Goal: Task Accomplishment & Management: Use online tool/utility

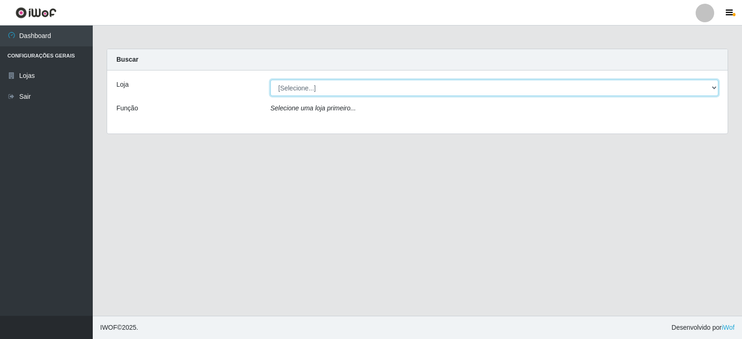
click at [292, 84] on select "[Selecione...] SuperFácil Atacado - [GEOGRAPHIC_DATA]" at bounding box center [495, 88] width 448 height 16
select select "504"
click at [271, 80] on select "[Selecione...] SuperFácil Atacado - [GEOGRAPHIC_DATA]" at bounding box center [495, 88] width 448 height 16
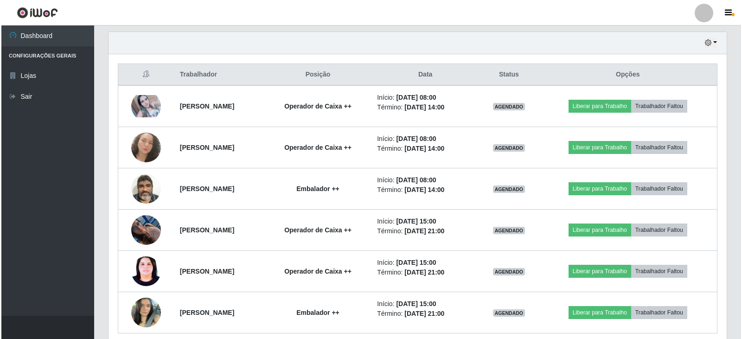
scroll to position [325, 0]
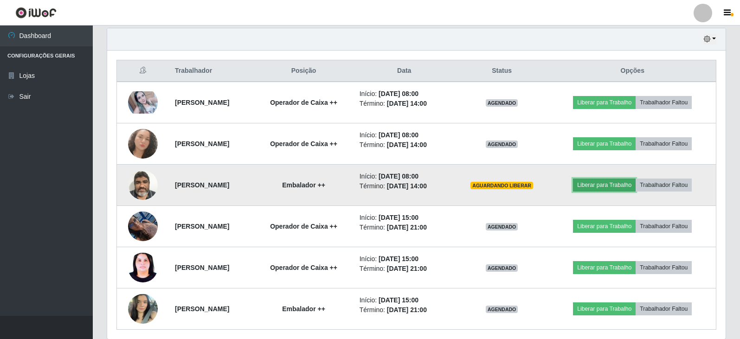
click at [620, 188] on button "Liberar para Trabalho" at bounding box center [604, 185] width 63 height 13
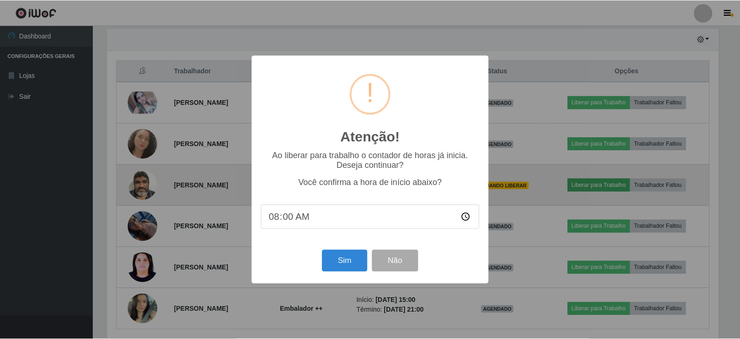
scroll to position [193, 614]
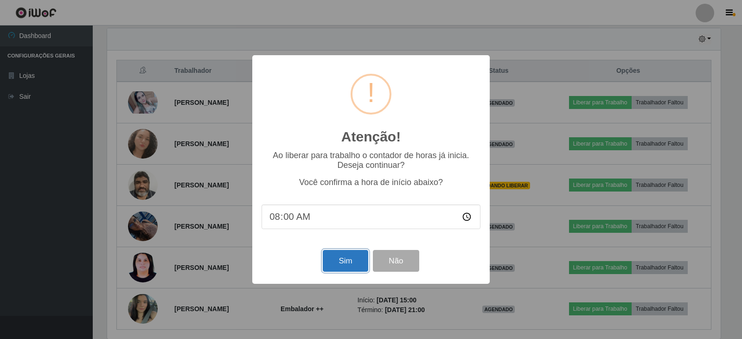
click at [349, 262] on button "Sim" at bounding box center [345, 261] width 45 height 22
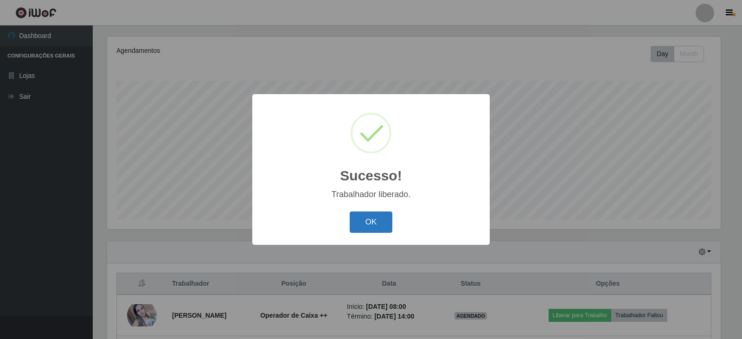
click at [379, 223] on button "OK" at bounding box center [371, 223] width 43 height 22
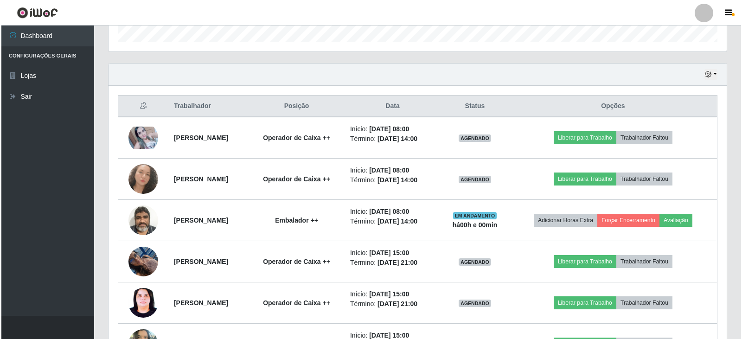
scroll to position [297, 0]
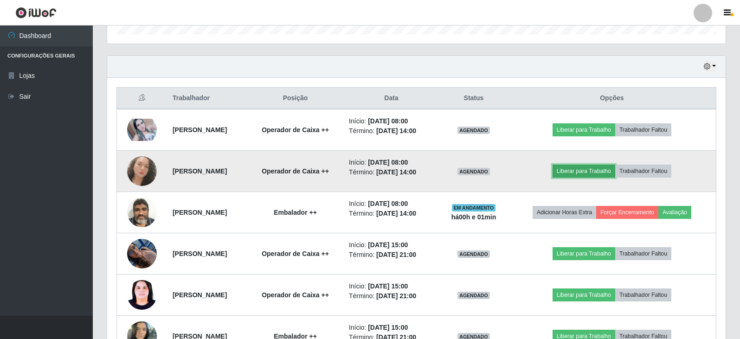
click at [592, 172] on button "Liberar para Trabalho" at bounding box center [584, 171] width 63 height 13
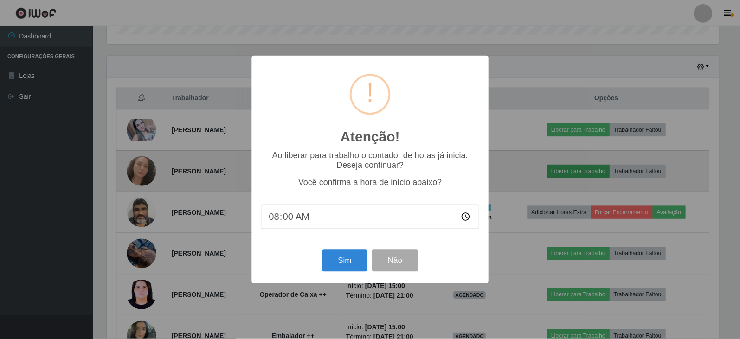
scroll to position [193, 614]
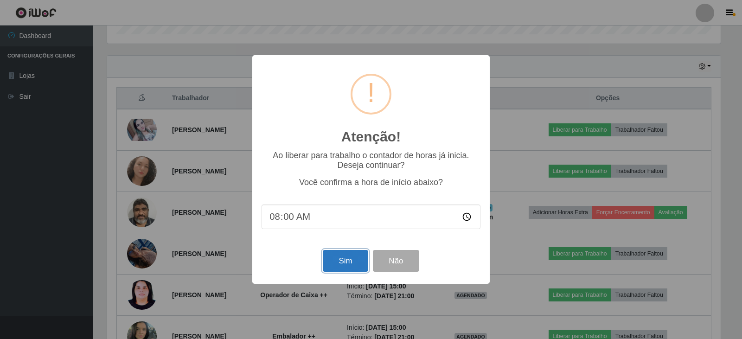
click at [348, 263] on button "Sim" at bounding box center [345, 261] width 45 height 22
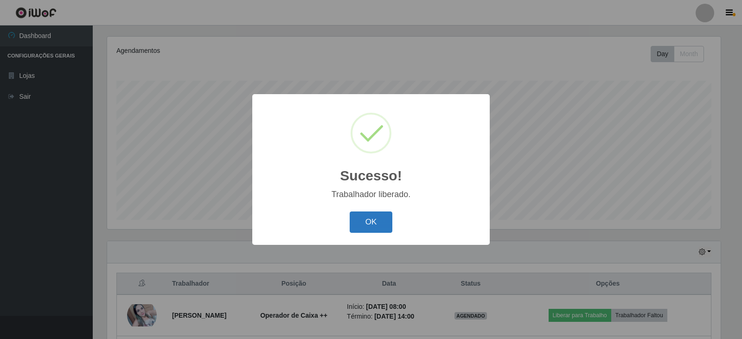
click at [374, 224] on button "OK" at bounding box center [371, 223] width 43 height 22
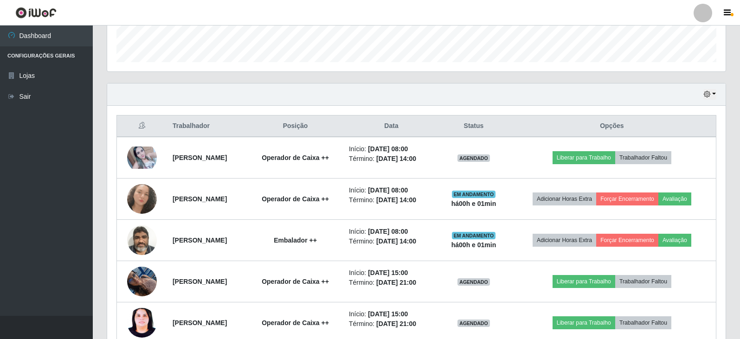
scroll to position [297, 0]
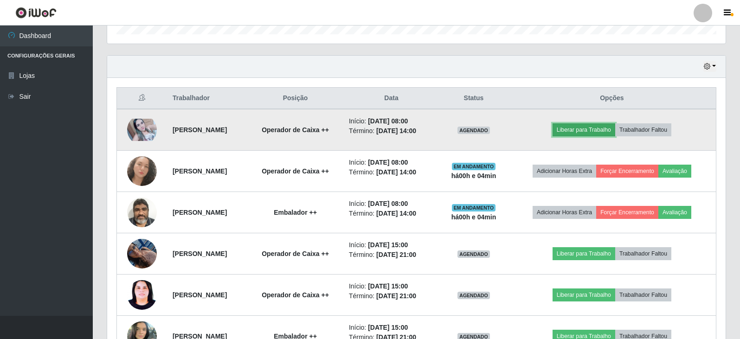
click at [599, 131] on button "Liberar para Trabalho" at bounding box center [584, 129] width 63 height 13
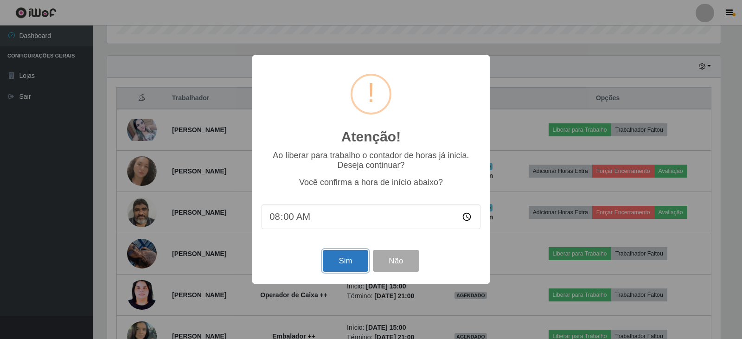
click at [340, 257] on button "Sim" at bounding box center [345, 261] width 45 height 22
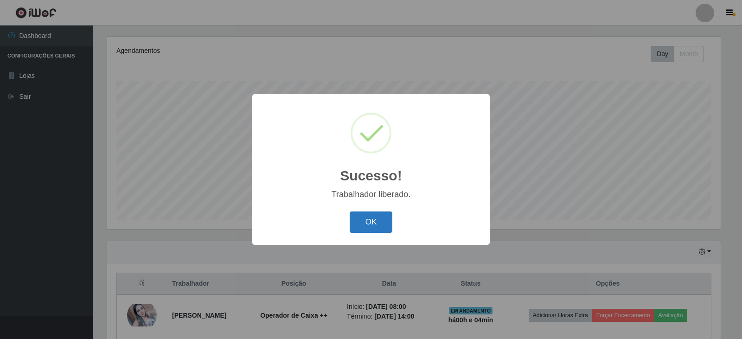
click at [377, 216] on button "OK" at bounding box center [371, 223] width 43 height 22
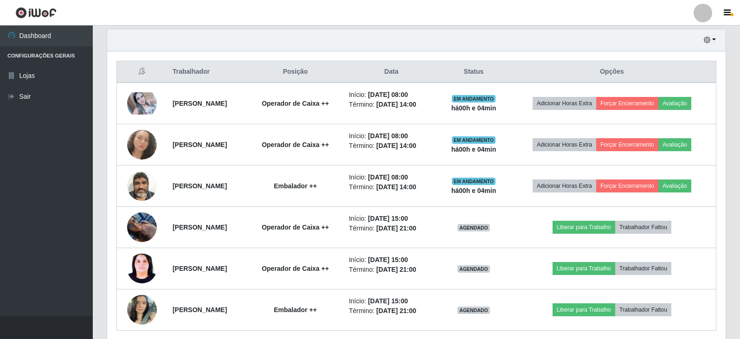
scroll to position [344, 0]
